Goal: Task Accomplishment & Management: Manage account settings

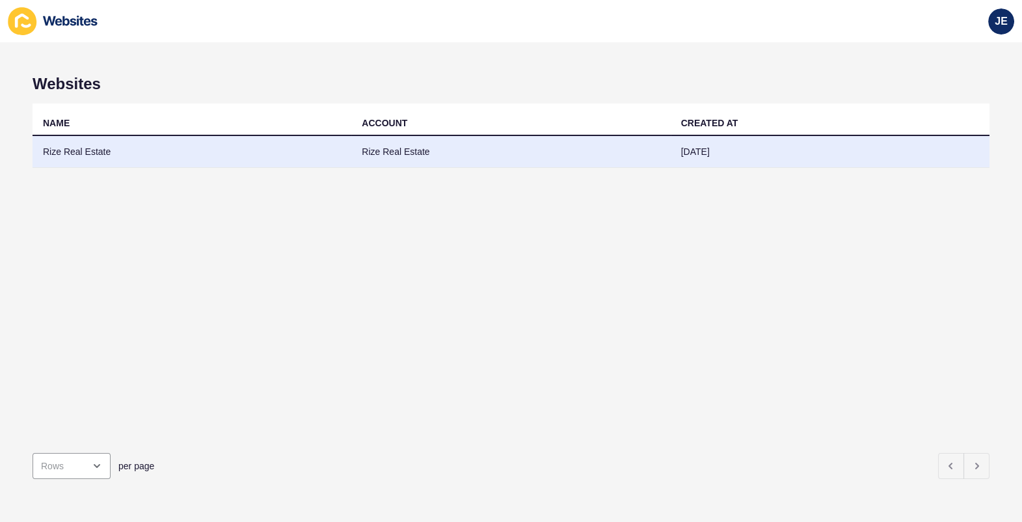
click at [401, 148] on td "Rize Real Estate" at bounding box center [510, 152] width 319 height 32
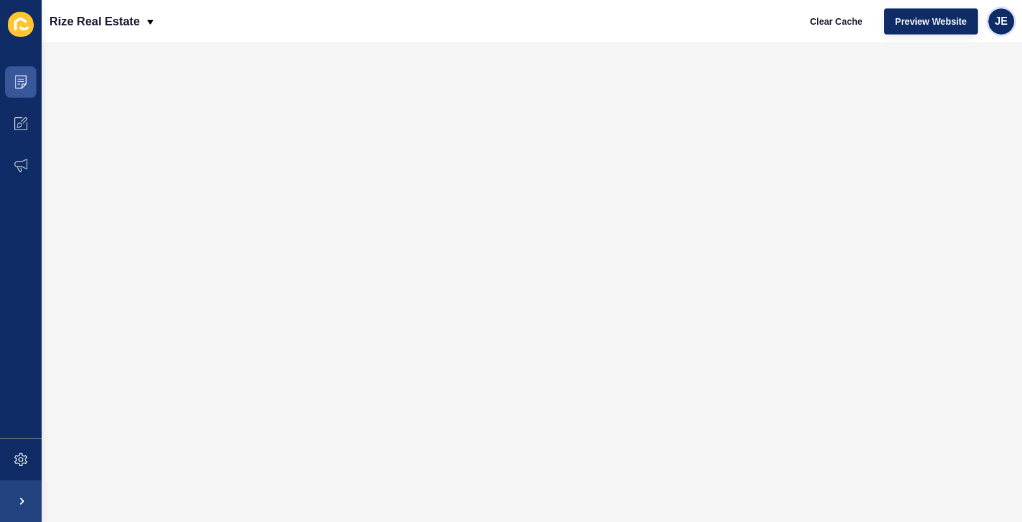
drag, startPoint x: 1009, startPoint y: 25, endPoint x: 997, endPoint y: 34, distance: 15.4
click at [1009, 25] on div "JE" at bounding box center [1001, 21] width 26 height 26
click at [957, 104] on link "Logout" at bounding box center [971, 108] width 96 height 29
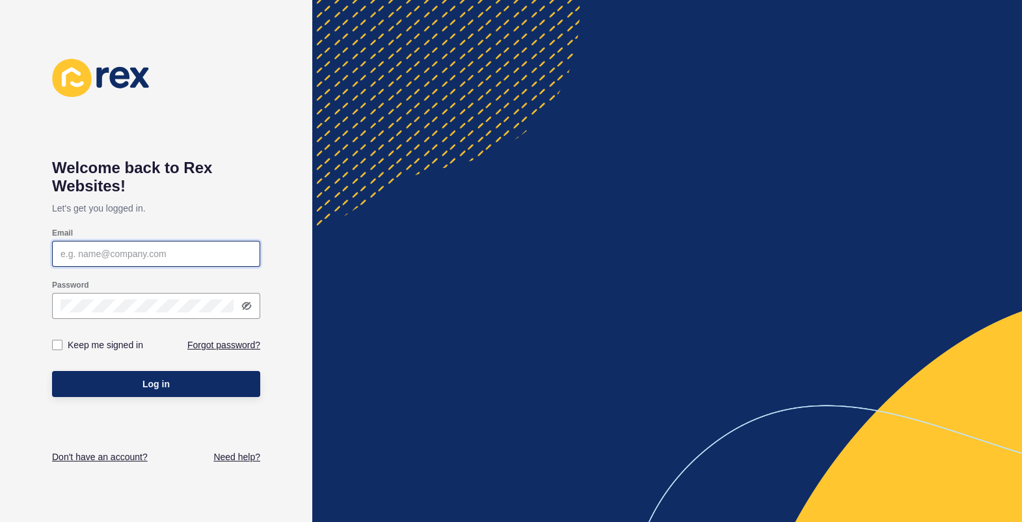
type input "[EMAIL_ADDRESS][PERSON_NAME][DOMAIN_NAME]"
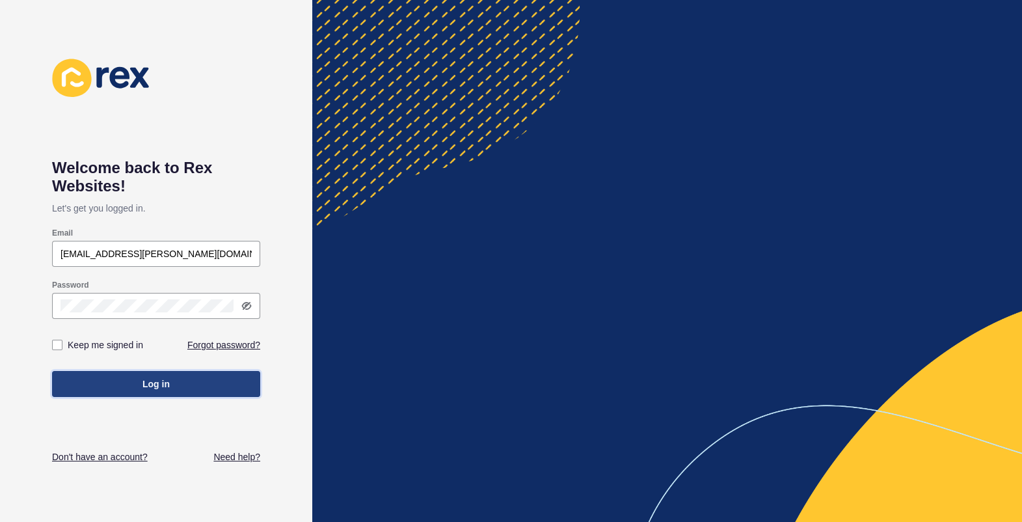
click at [161, 385] on span "Log in" at bounding box center [155, 383] width 27 height 13
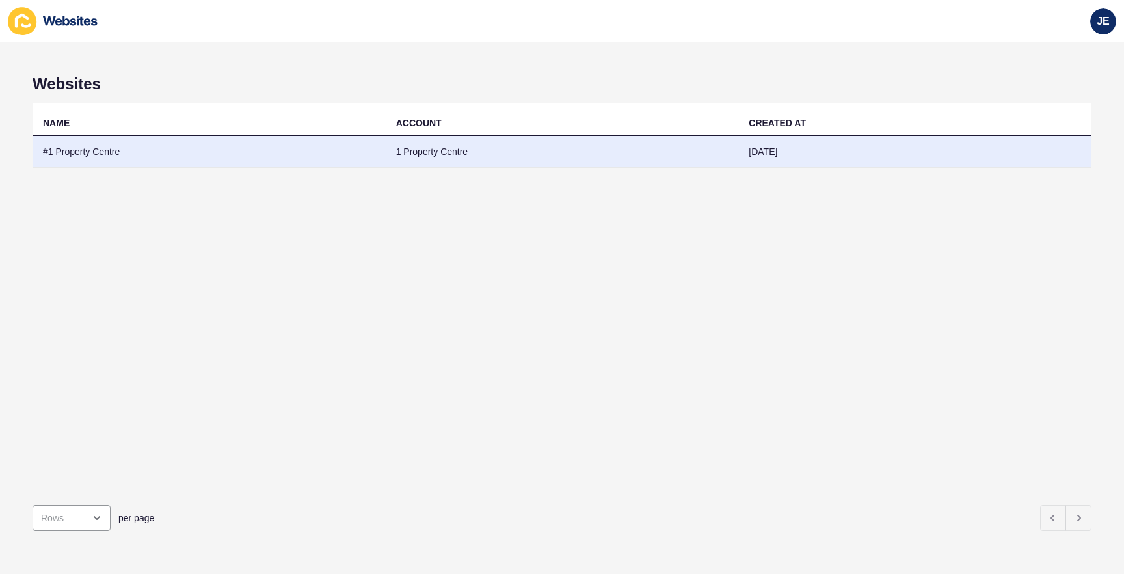
click at [370, 154] on td "#1 Property Centre" at bounding box center [209, 152] width 353 height 32
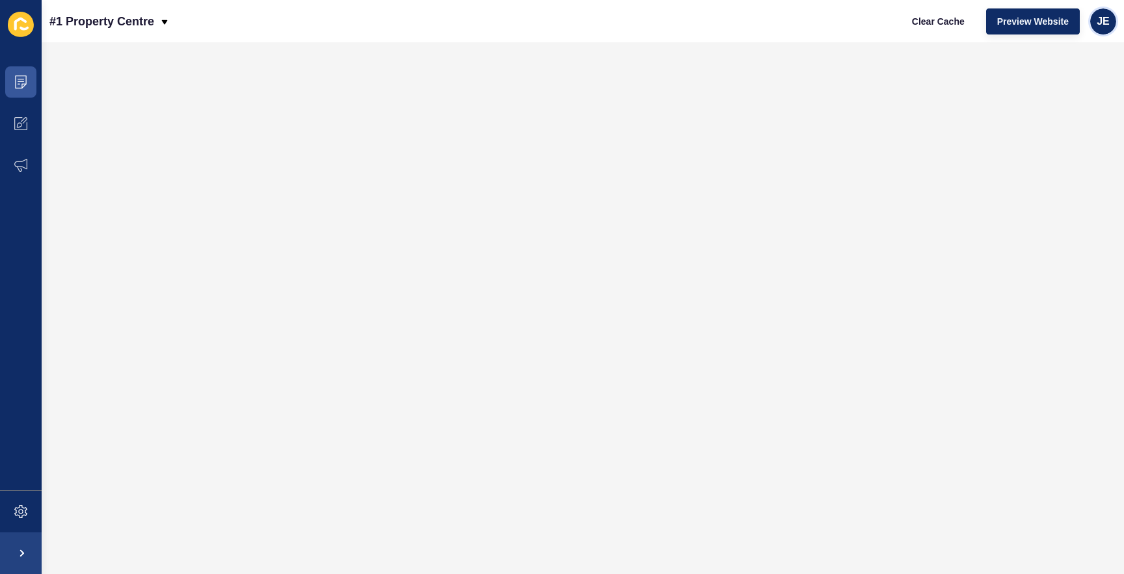
click at [1021, 27] on span "JE" at bounding box center [1103, 21] width 13 height 13
click at [30, 126] on span at bounding box center [21, 124] width 42 height 42
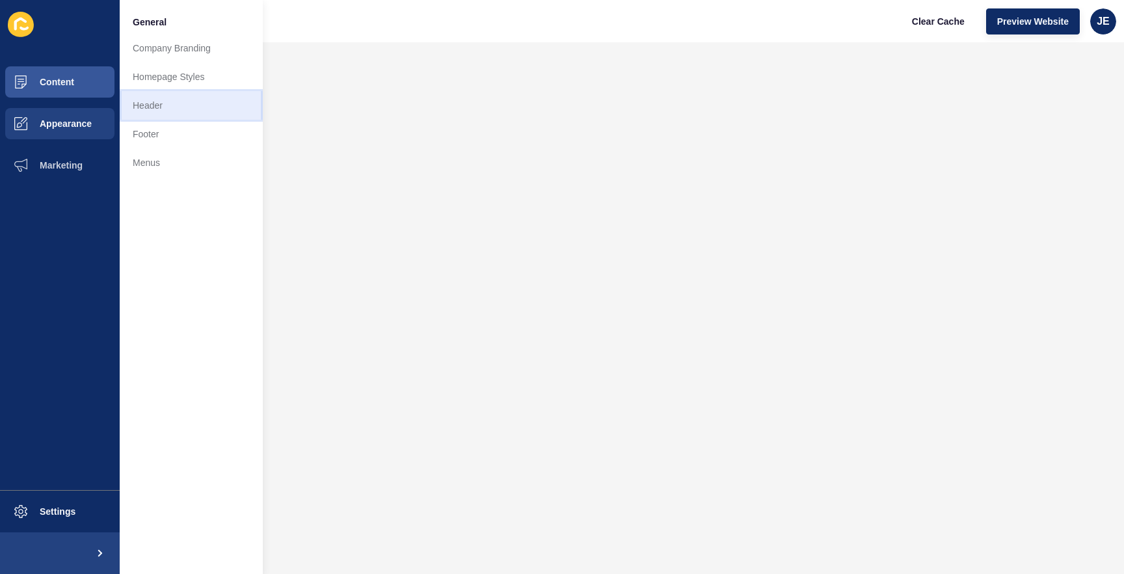
click at [134, 105] on link "Header" at bounding box center [191, 105] width 143 height 29
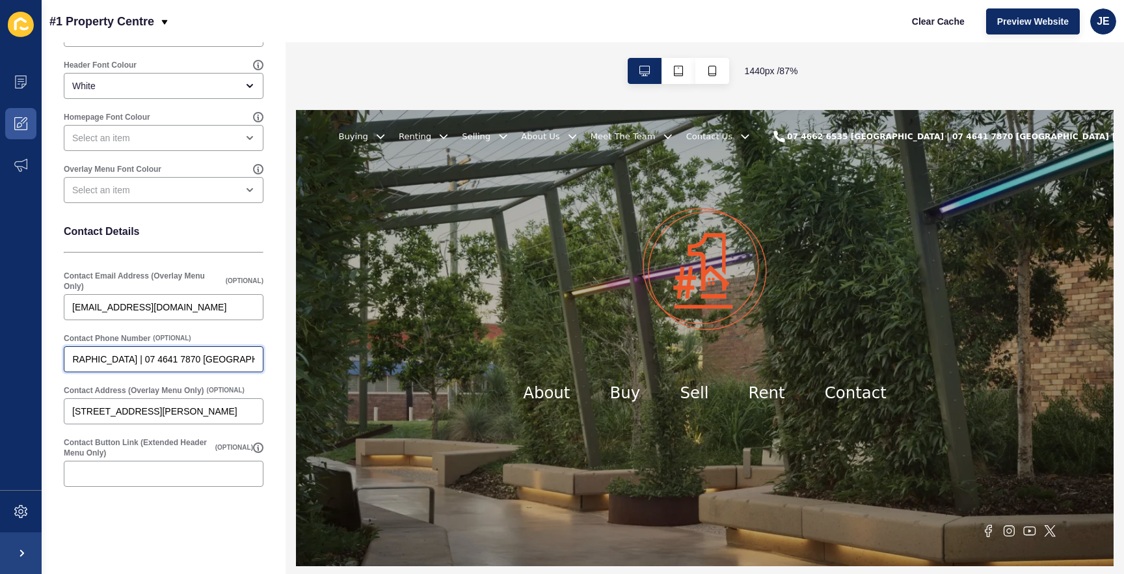
scroll to position [0, 126]
click at [251, 359] on div "07 4662 6535 [GEOGRAPHIC_DATA] | 07 4641 7870 [GEOGRAPHIC_DATA] | 07 4163 0105 …" at bounding box center [164, 359] width 200 height 26
click at [154, 362] on input "07 4662 6535 [GEOGRAPHIC_DATA] | 07 4641 7870 [GEOGRAPHIC_DATA] | 07 4163 0105 …" at bounding box center [163, 359] width 183 height 13
drag, startPoint x: 135, startPoint y: 358, endPoint x: 25, endPoint y: 359, distance: 109.9
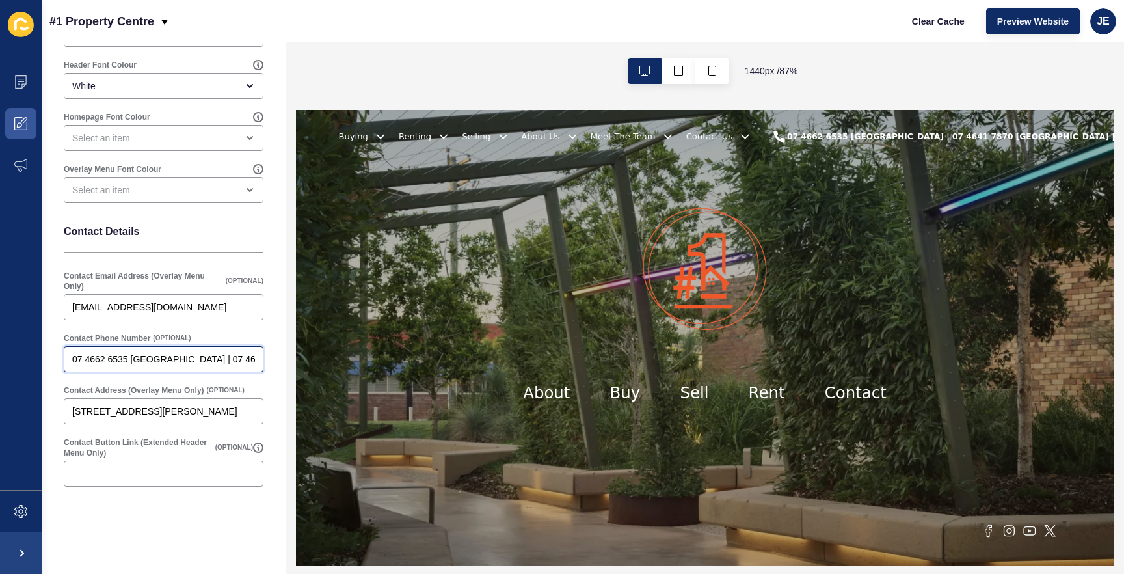
click at [24, 359] on div "Content Appearance Marketing Settings #1 Property Centre Clear Cache Preview We…" at bounding box center [562, 287] width 1124 height 574
click at [181, 364] on input "07 4662 6535 [GEOGRAPHIC_DATA] | 07 4641 7870 [GEOGRAPHIC_DATA] | 07 4163 0105 …" at bounding box center [163, 359] width 183 height 13
click at [183, 362] on input "07 4662 6535 [GEOGRAPHIC_DATA] | 07 4641 7870 [GEOGRAPHIC_DATA] | 07 4163 0105 …" at bounding box center [163, 359] width 183 height 13
drag, startPoint x: 163, startPoint y: 360, endPoint x: 217, endPoint y: 360, distance: 53.4
click at [217, 360] on input "07 4662 6535 [GEOGRAPHIC_DATA] | 07 4641 7870 [GEOGRAPHIC_DATA] | 07 4163 0105 …" at bounding box center [163, 359] width 183 height 13
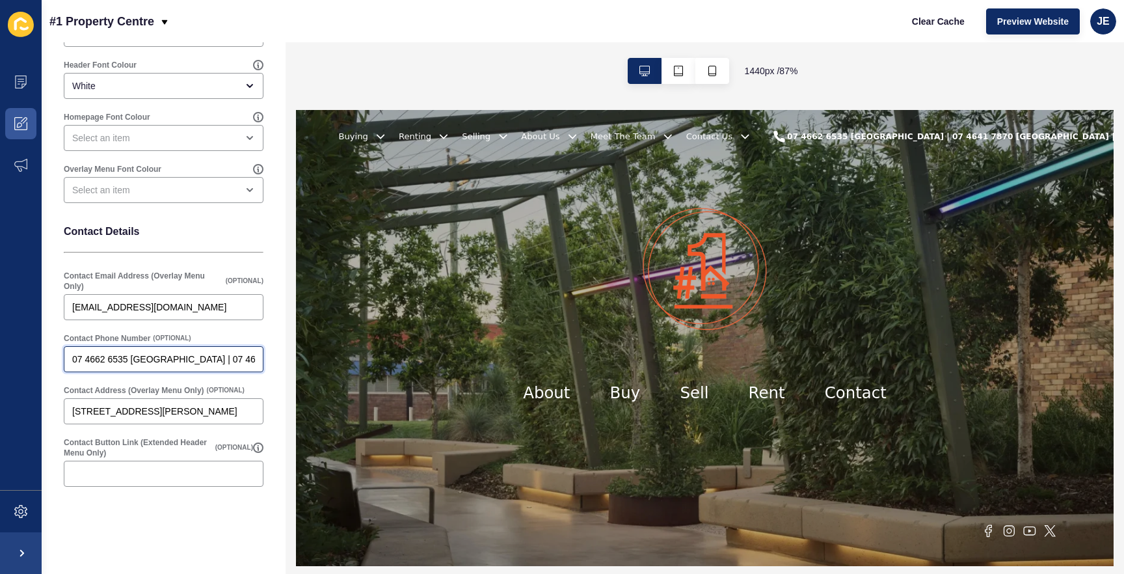
click at [215, 359] on input "07 4662 6535 [GEOGRAPHIC_DATA] | 07 4641 7870 [GEOGRAPHIC_DATA] | 07 4163 0105 …" at bounding box center [163, 359] width 183 height 13
click at [183, 362] on input "07 4662 6535 [GEOGRAPHIC_DATA] | 07 4641 7870 [GEOGRAPHIC_DATA] | 07 4163 0105 …" at bounding box center [163, 359] width 183 height 13
drag, startPoint x: 191, startPoint y: 361, endPoint x: 178, endPoint y: 362, distance: 13.1
click at [178, 362] on input "07 4662 6535 [GEOGRAPHIC_DATA] | 07 4641 7870 [GEOGRAPHIC_DATA] | 07 4163 0105 …" at bounding box center [163, 359] width 183 height 13
drag, startPoint x: 198, startPoint y: 363, endPoint x: 217, endPoint y: 363, distance: 18.9
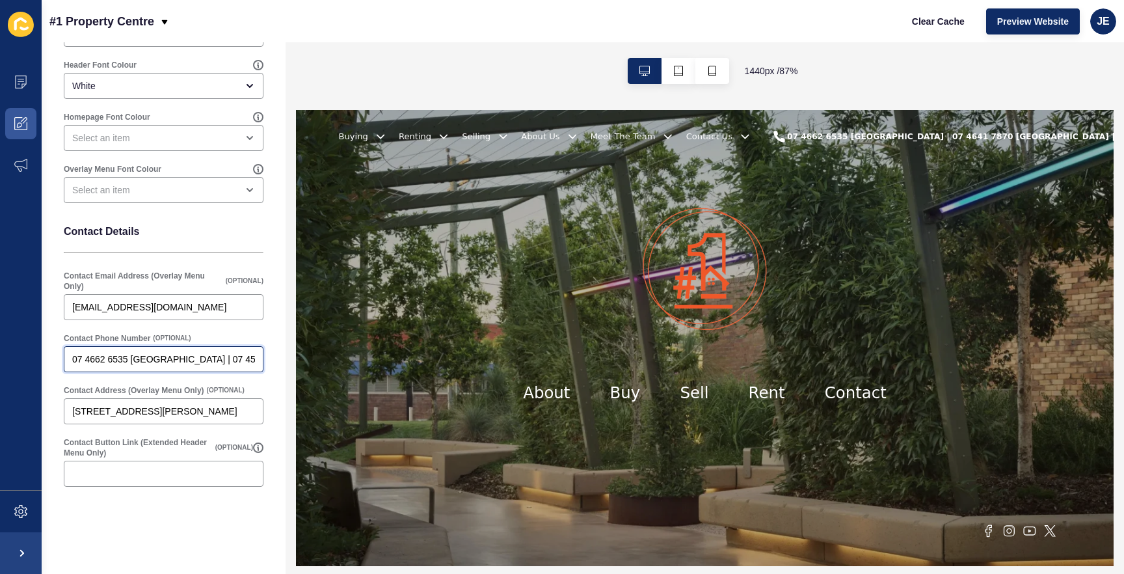
click at [217, 363] on input "07 4662 6535 [GEOGRAPHIC_DATA] | 07 4580 7870 [GEOGRAPHIC_DATA] | 07 4163 0105 …" at bounding box center [163, 359] width 183 height 13
drag, startPoint x: 224, startPoint y: 357, endPoint x: 241, endPoint y: 357, distance: 17.6
click at [241, 357] on input "07 4662 6535 [GEOGRAPHIC_DATA] | 07 4580 0811 [GEOGRAPHIC_DATA] | 07 4163 0105 …" at bounding box center [163, 359] width 183 height 13
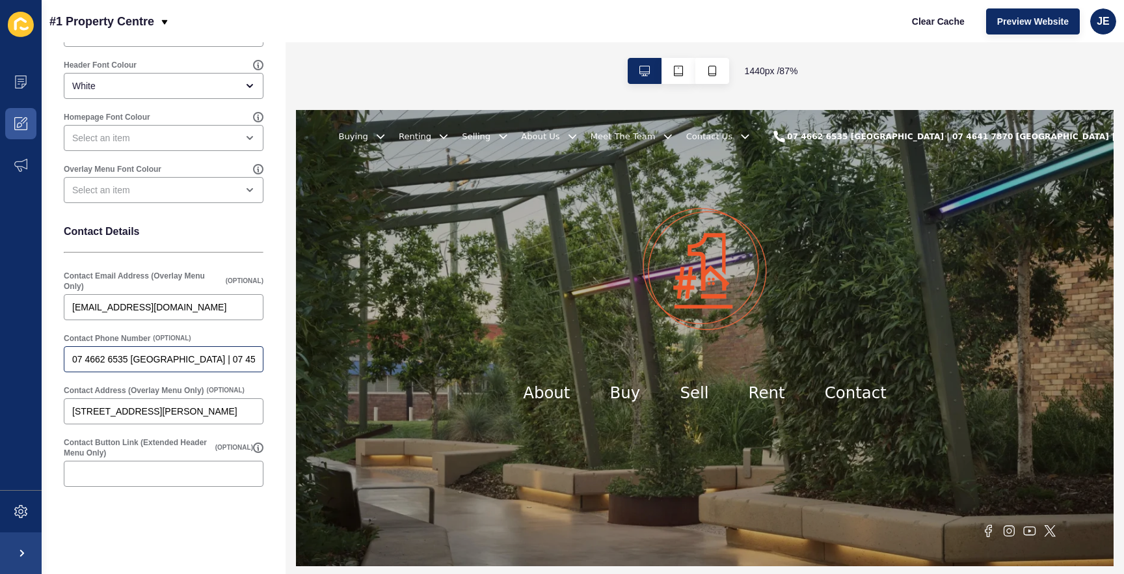
click at [247, 358] on div "07 4662 6535 [GEOGRAPHIC_DATA] | 07 4580 0811 [GEOGRAPHIC_DATA] | 07 4163 0105 …" at bounding box center [164, 359] width 200 height 26
click at [246, 361] on div "07 4662 6535 [GEOGRAPHIC_DATA] | 07 4580 0811 [GEOGRAPHIC_DATA] | 07 4163 0105 …" at bounding box center [164, 359] width 200 height 26
click at [266, 379] on div "Header Settings Save Select Header Menu Main Menu Main Menu Style header Header…" at bounding box center [164, 211] width 244 height 725
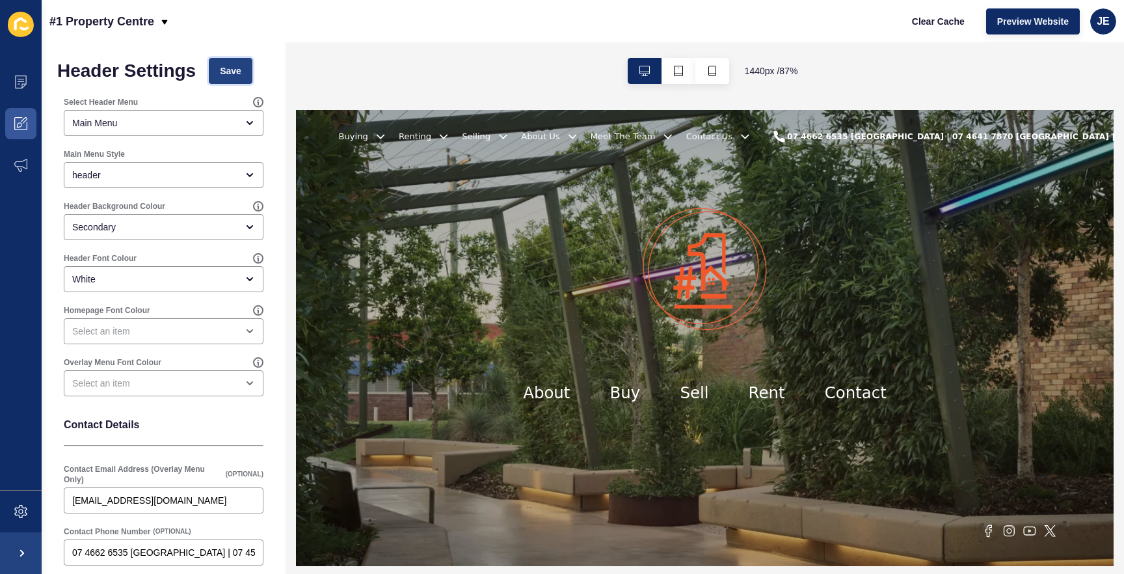
click at [237, 64] on span "Save" at bounding box center [230, 70] width 21 height 13
click at [1021, 25] on span "Preview Website" at bounding box center [1033, 21] width 72 height 13
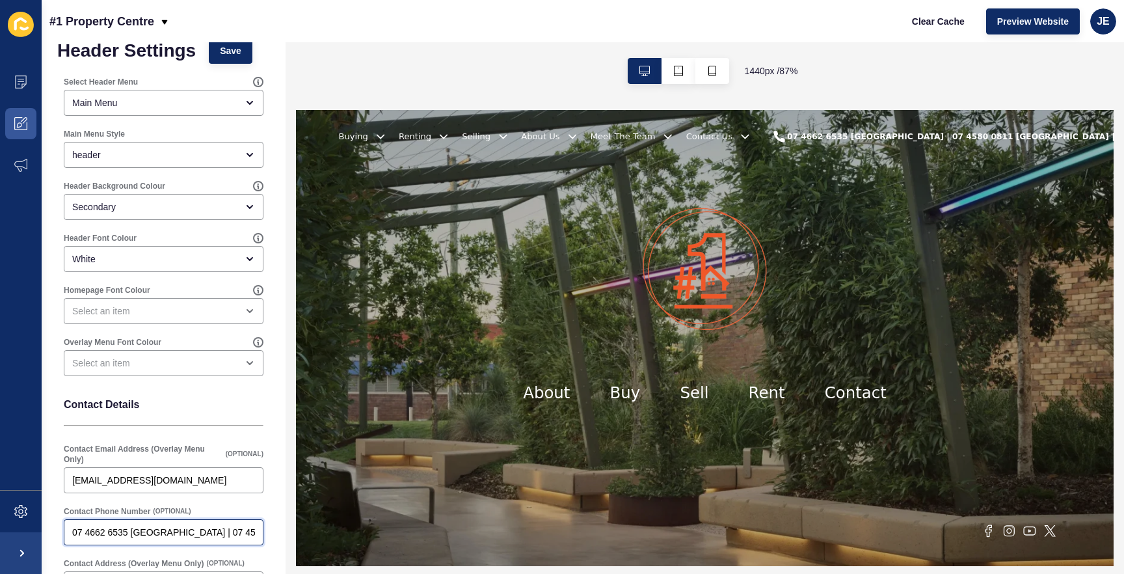
scroll to position [0, 235]
drag, startPoint x: 518, startPoint y: 638, endPoint x: 346, endPoint y: 597, distance: 177.4
click at [247, 521] on div "07 4662 6535 [GEOGRAPHIC_DATA] | 07 4580 0811 [GEOGRAPHIC_DATA] | 07 4163 0105 …" at bounding box center [164, 532] width 200 height 26
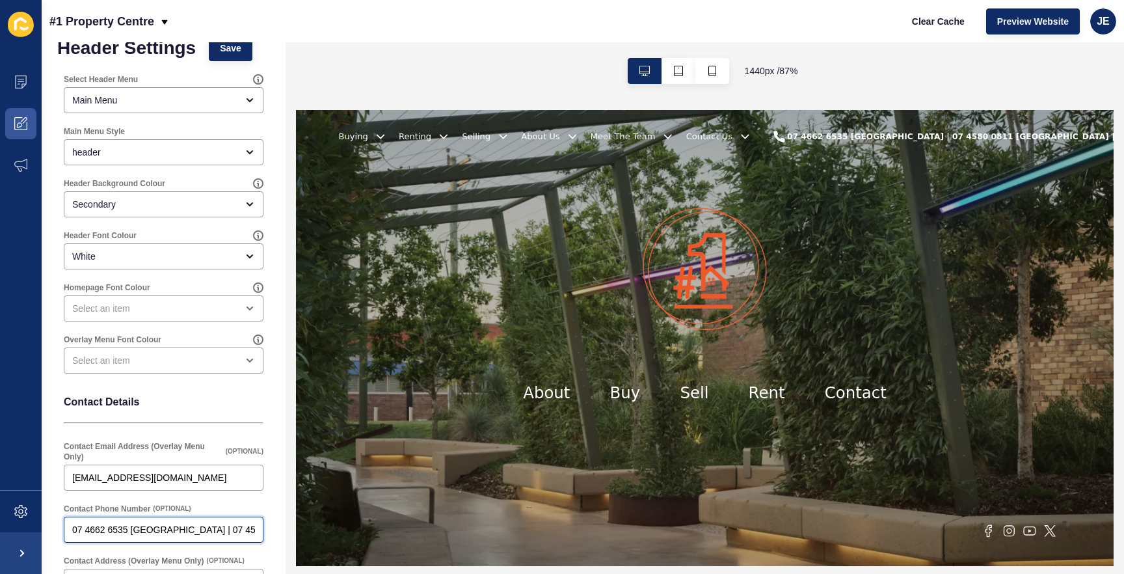
click at [234, 521] on input "07 4662 6535 [GEOGRAPHIC_DATA] | 07 4580 0811 [GEOGRAPHIC_DATA] | 07 4163 0105 …" at bounding box center [163, 529] width 183 height 13
drag, startPoint x: 524, startPoint y: 641, endPoint x: 325, endPoint y: 591, distance: 204.5
type input "07 4662 6535 [GEOGRAPHIC_DATA] | 07 4580 0811 [GEOGRAPHIC_DATA] | 07 4163 0105 …"
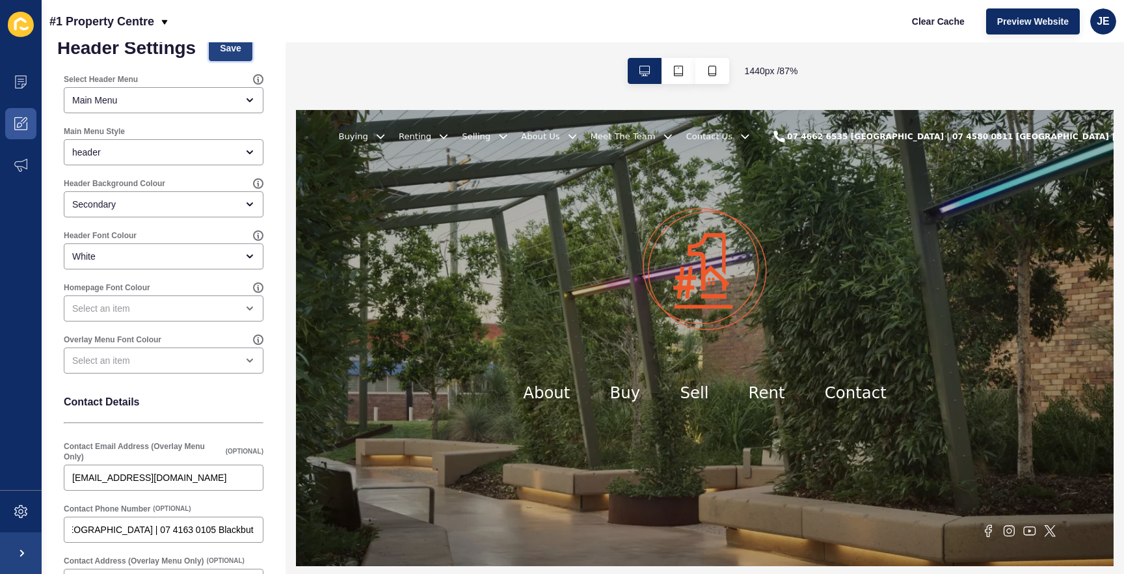
click at [244, 47] on button "Save" at bounding box center [231, 48] width 44 height 26
click at [10, 513] on span at bounding box center [21, 512] width 42 height 42
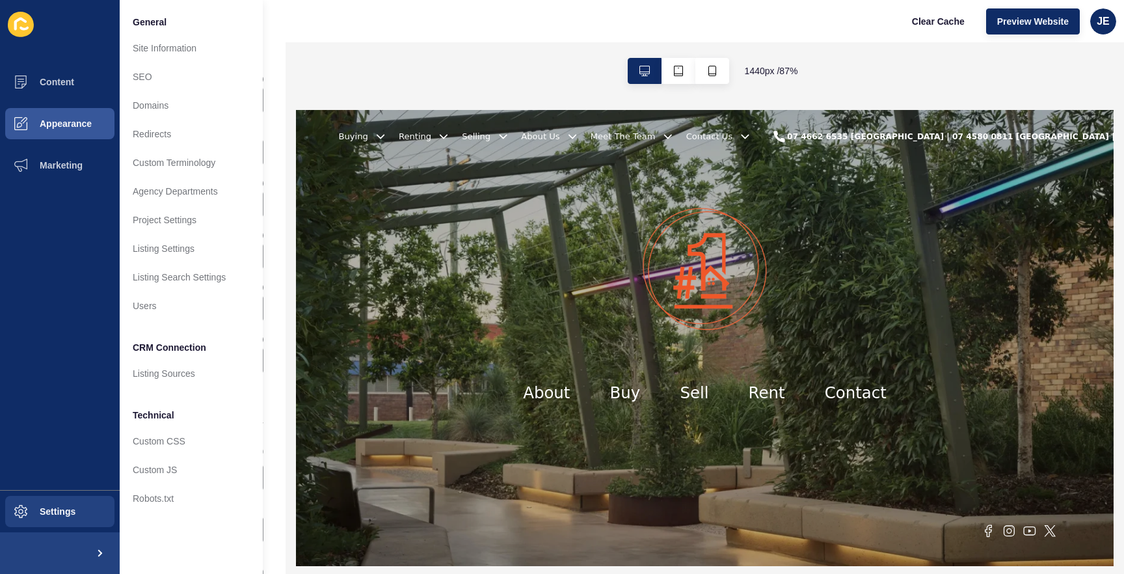
click at [29, 427] on ul "Content Appearance Marketing" at bounding box center [60, 275] width 120 height 429
click at [152, 461] on link "Custom JS" at bounding box center [191, 469] width 143 height 29
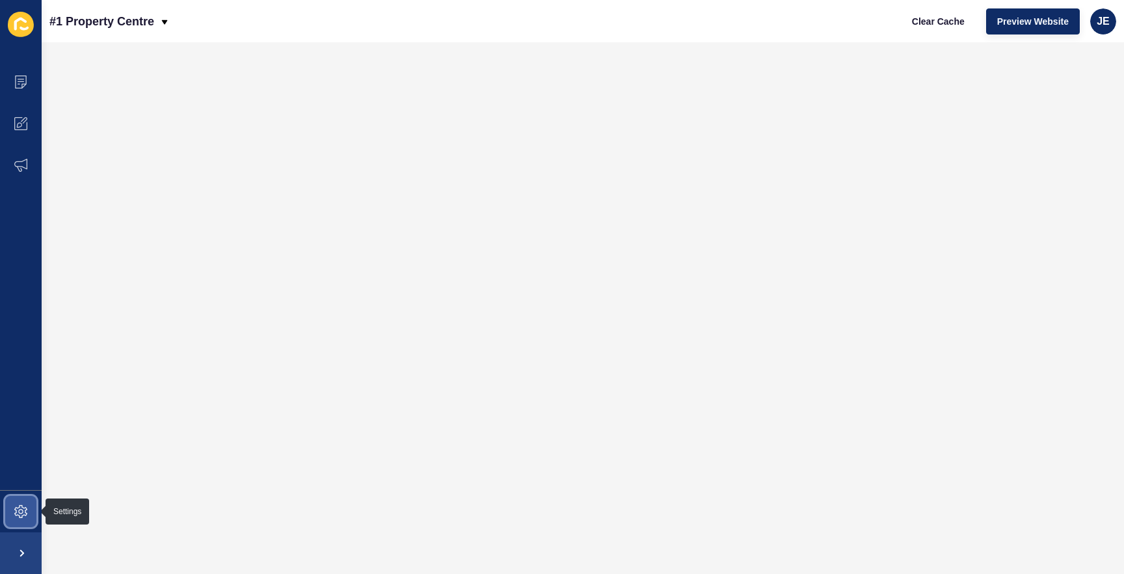
click at [12, 517] on span at bounding box center [21, 512] width 42 height 42
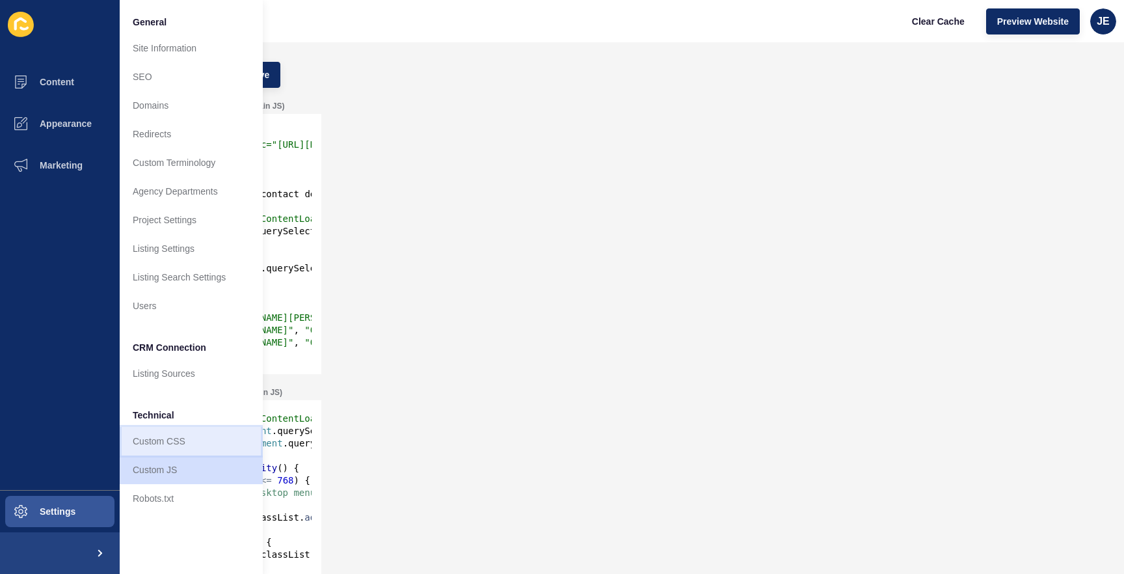
click at [142, 450] on link "Custom CSS" at bounding box center [191, 441] width 143 height 29
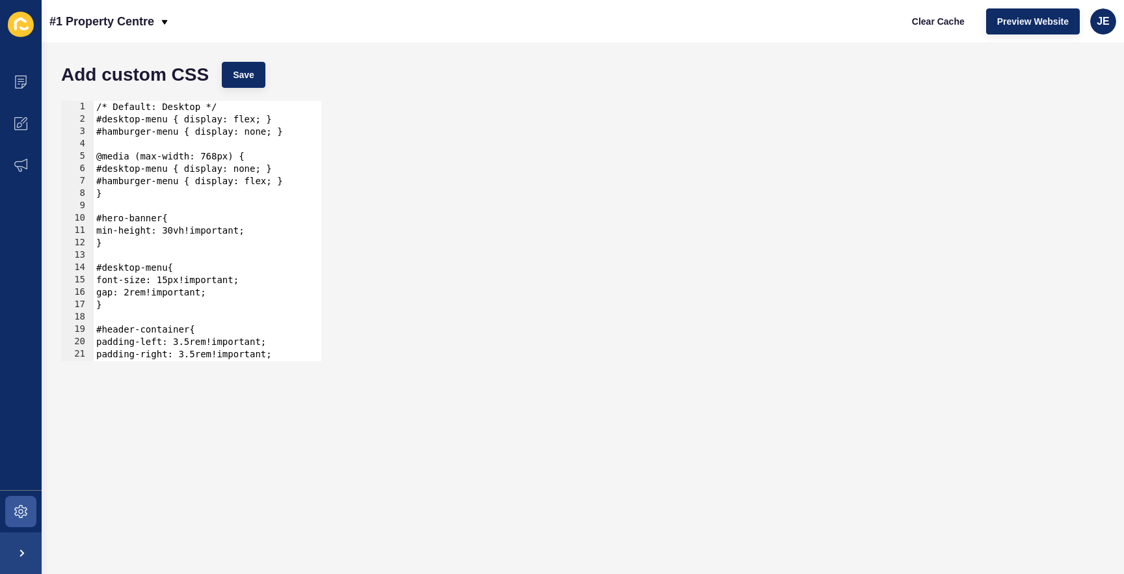
type textarea "}"
click at [138, 195] on div "/* Default: Desktop */ #desktop-menu { display: flex; } #hamburger-menu { displ…" at bounding box center [203, 243] width 218 height 285
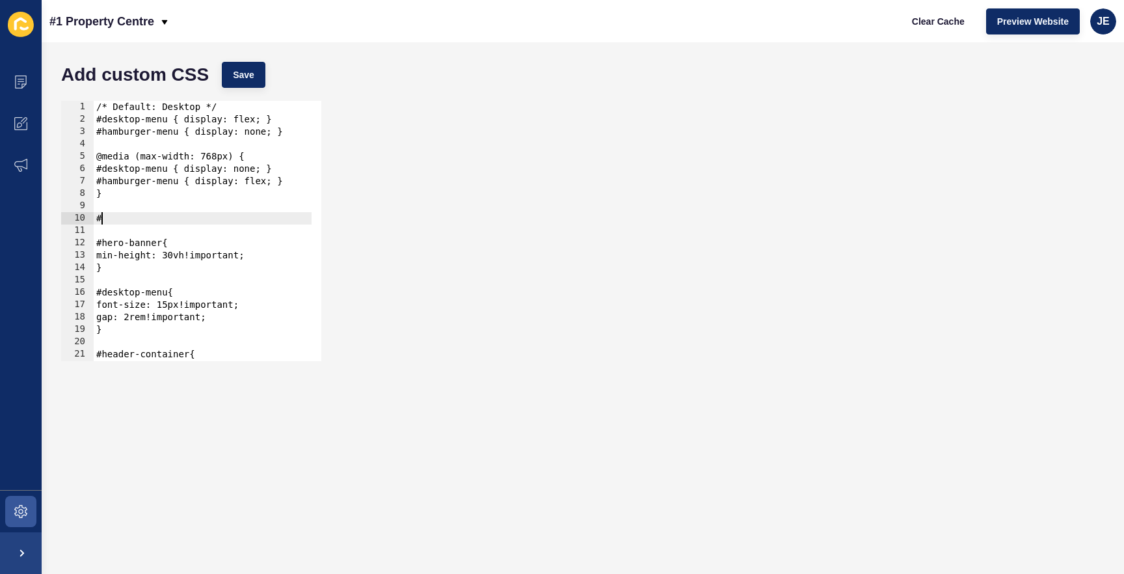
paste textarea "logo-container"
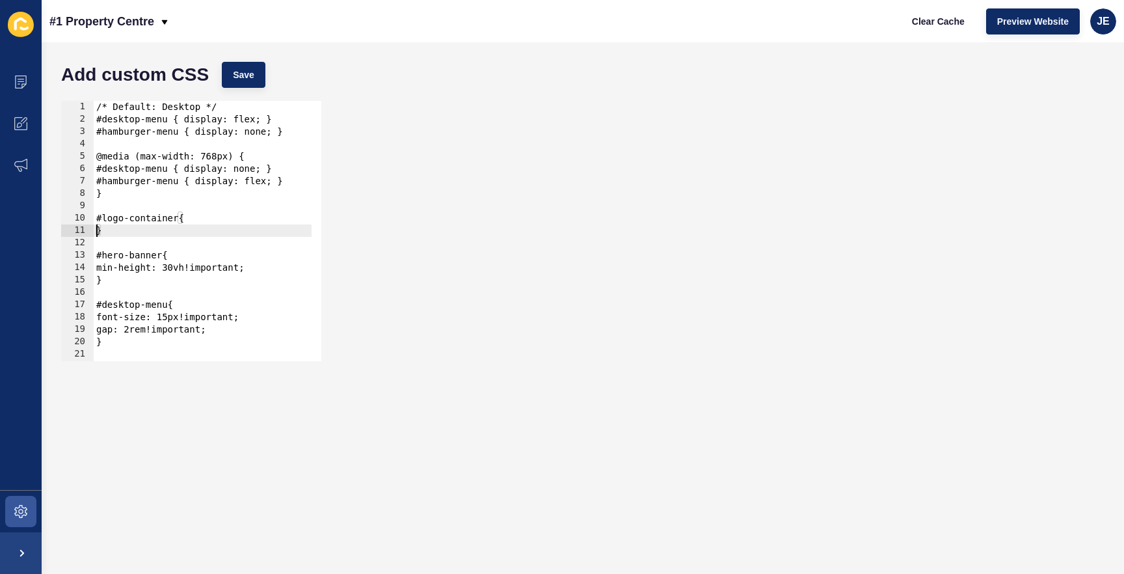
type textarea "}"
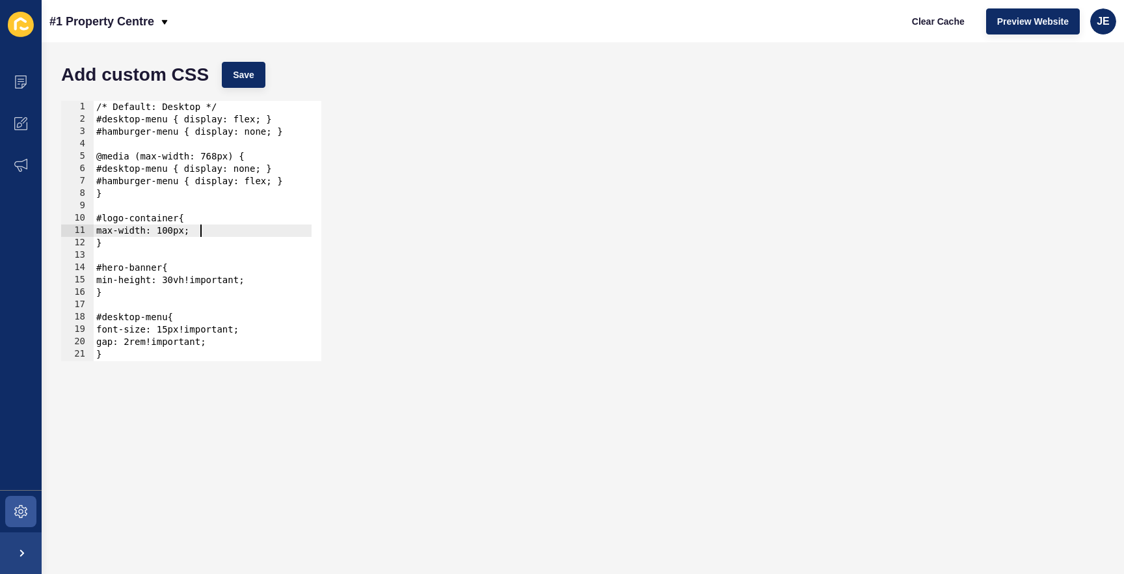
scroll to position [0, 7]
type textarea "max-width: 100px;"
click at [229, 73] on button "Save" at bounding box center [244, 75] width 44 height 26
click at [958, 24] on span "Clear Cache" at bounding box center [938, 21] width 53 height 13
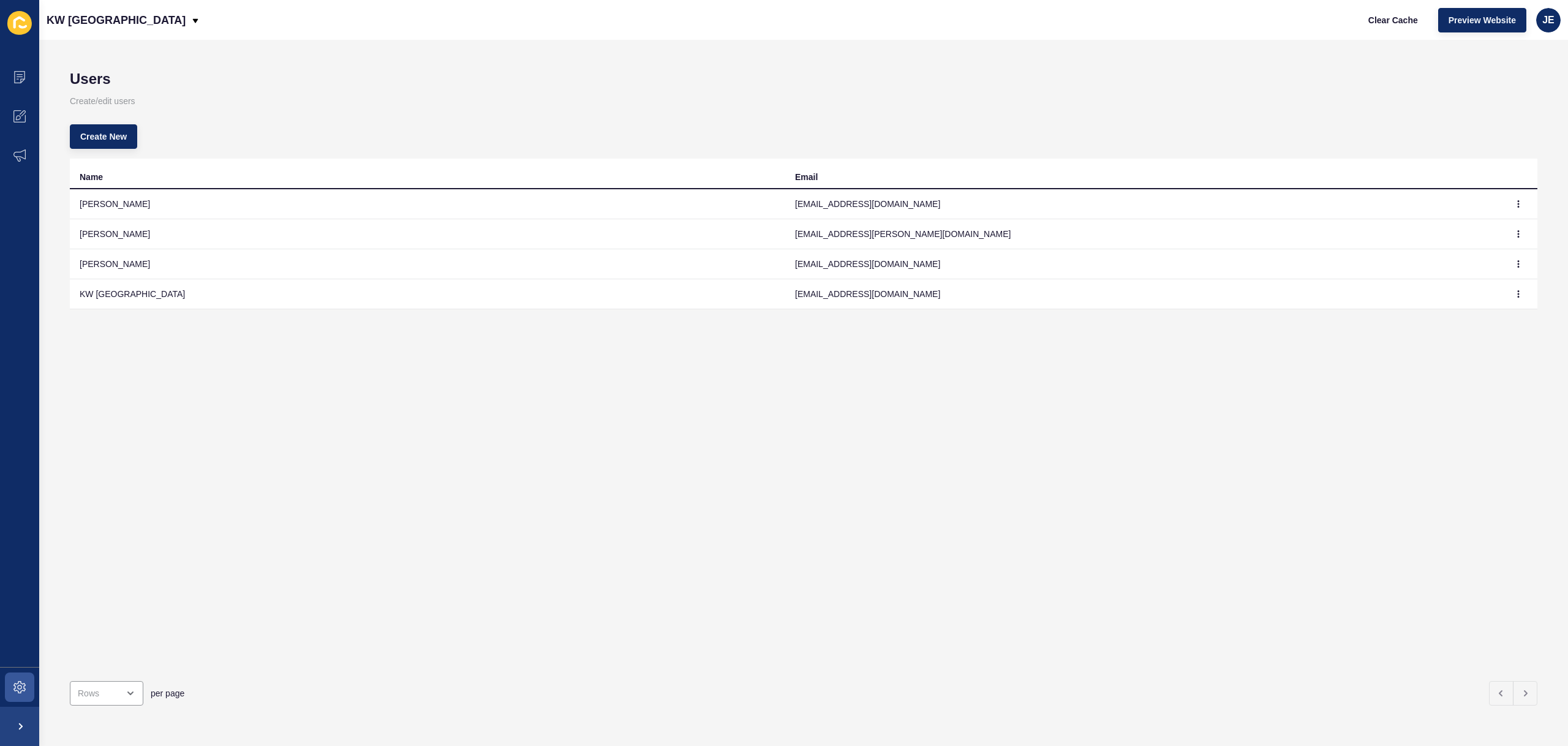
click at [1535, 36] on div "Clear Cache Preview Website JE" at bounding box center [1460, 20] width 213 height 34
click at [1549, 30] on div "JE" at bounding box center [1549, 20] width 24 height 24
